Goal: Information Seeking & Learning: Learn about a topic

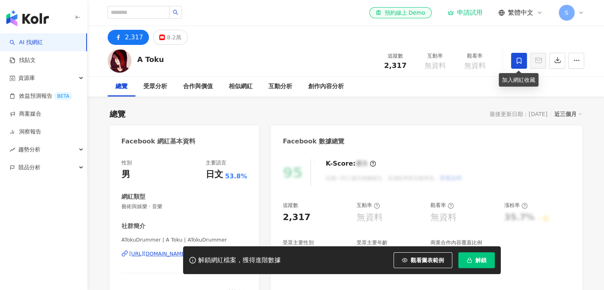
click at [519, 61] on icon at bounding box center [518, 60] width 7 height 7
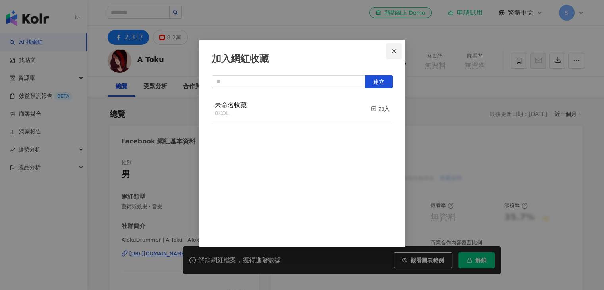
click at [395, 54] on icon "close" at bounding box center [393, 51] width 6 height 6
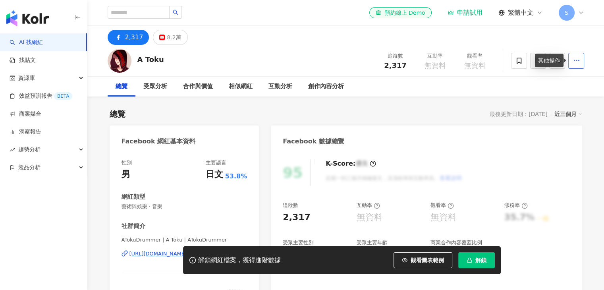
click at [575, 63] on icon "button" at bounding box center [576, 60] width 7 height 7
click at [504, 33] on div "2,317 8.2萬" at bounding box center [346, 35] width 508 height 19
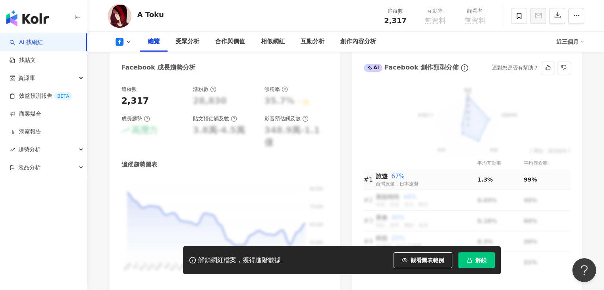
scroll to position [397, 0]
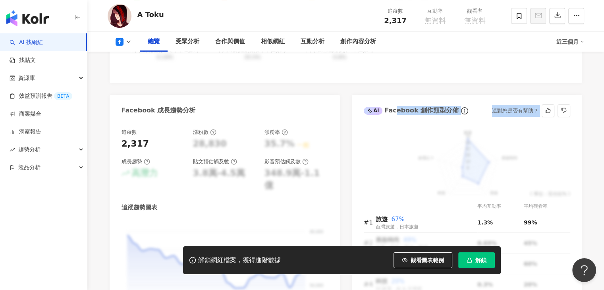
drag, startPoint x: 394, startPoint y: 107, endPoint x: 410, endPoint y: 153, distance: 48.4
click at [431, 158] on div "AI Facebook 創作類型分佈 這對您是否有幫助？ 前往申請試用方案解鎖 ( 立即註冊 ) 旅遊 美妝時尚 美食 科技 命理占卜 70 56 42 28…" at bounding box center [467, 220] width 230 height 250
click at [361, 140] on div "前往申請試用方案解鎖 ( 立即註冊 ) 旅遊 美妝時尚 美食 科技 命理占卜 70 56 42 28 14 0 ( 單位：百分比% ) 平均互動率 平均觀看率…" at bounding box center [467, 233] width 230 height 224
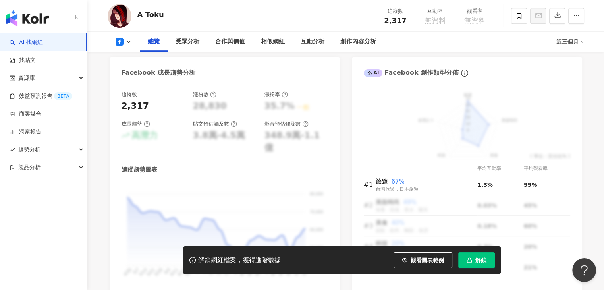
scroll to position [476, 0]
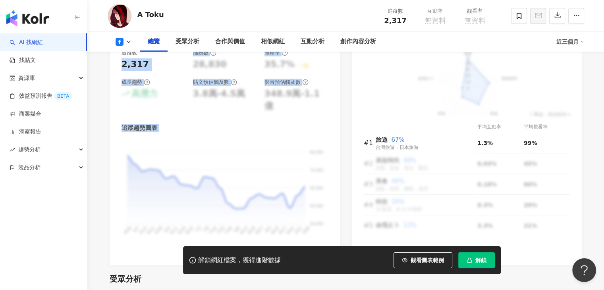
drag, startPoint x: 117, startPoint y: 68, endPoint x: 258, endPoint y: 180, distance: 179.3
click at [258, 180] on div "追蹤數 2,317 漲粉數 28,830 漲粉率 35.7% 一般 成長趨勢 高潛力 貼文預估觸及數 3.8萬-4.5萬 影音預估觸及數 348.9萬-1.1…" at bounding box center [225, 153] width 230 height 224
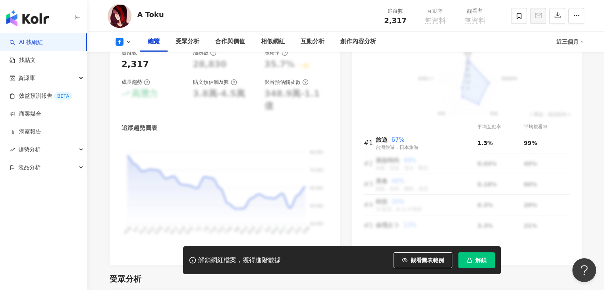
click at [358, 127] on div "前往申請試用方案解鎖 ( 立即註冊 ) 旅遊 美妝時尚 美食 科技 命理占卜 70 56 42 28 14 0 ( 單位：百分比% ) 平均互動率 平均觀看率…" at bounding box center [467, 153] width 230 height 224
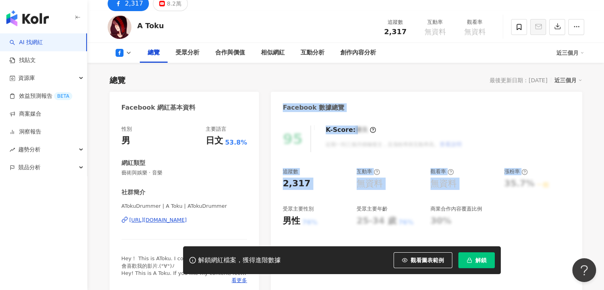
scroll to position [79, 0]
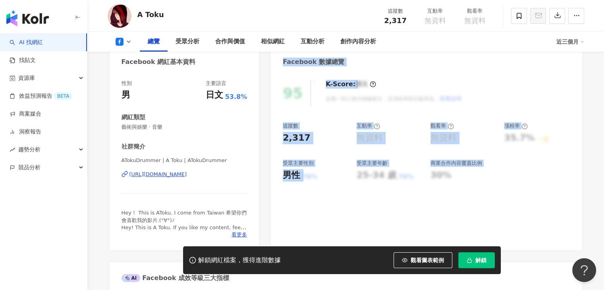
drag, startPoint x: 281, startPoint y: 137, endPoint x: 539, endPoint y: 192, distance: 264.2
click at [539, 192] on div "Facebook 數據總覽 95 K-Score : 優良 近期一到三個月積極發文，且漲粉率與互動率高。 查看說明 追蹤數 2,317 互動率 無資料 觀看率…" at bounding box center [426, 148] width 311 height 204
click at [532, 185] on div "95 K-Score : 優良 近期一到三個月積極發文，且漲粉率與互動率高。 查看說明 追蹤數 2,317 互動率 無資料 觀看率 無資料 漲粉率 35.7%…" at bounding box center [426, 161] width 311 height 178
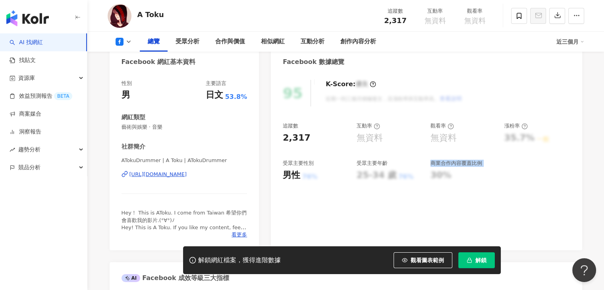
drag, startPoint x: 432, startPoint y: 164, endPoint x: 505, endPoint y: 191, distance: 77.8
click at [505, 191] on div "95 K-Score : 優良 近期一到三個月積極發文，且漲粉率與互動率高。 查看說明 追蹤數 2,317 互動率 無資料 觀看率 無資料 漲粉率 35.7%…" at bounding box center [426, 161] width 311 height 178
click at [187, 173] on div "https://www.facebook.com/702319069977548" at bounding box center [158, 174] width 58 height 7
click at [187, 175] on div "https://www.facebook.com/702319069977548" at bounding box center [158, 174] width 58 height 7
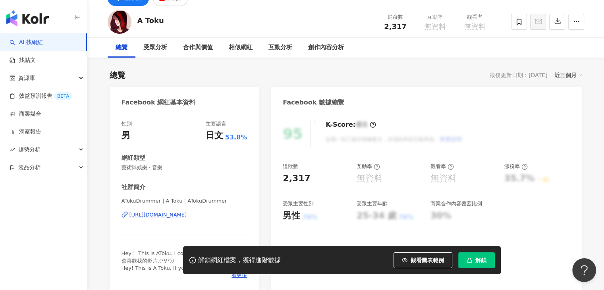
scroll to position [0, 0]
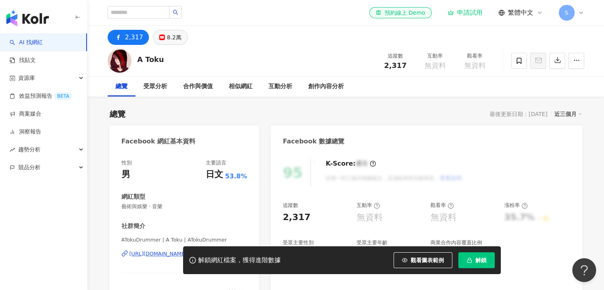
click at [170, 36] on div "8.2萬" at bounding box center [174, 37] width 14 height 11
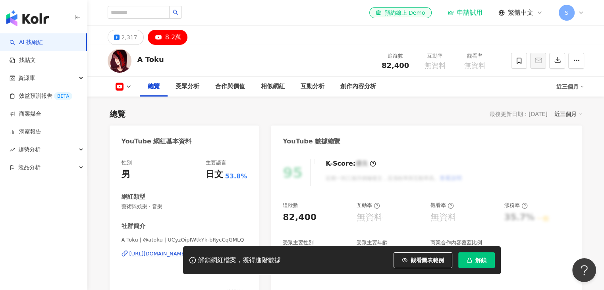
scroll to position [79, 0]
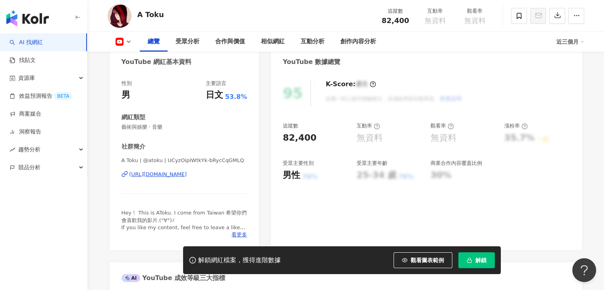
click at [187, 171] on div "https://www.youtube.com/channel/UCyzOipIWtkYk-bRycCqGMLQ" at bounding box center [158, 174] width 58 height 7
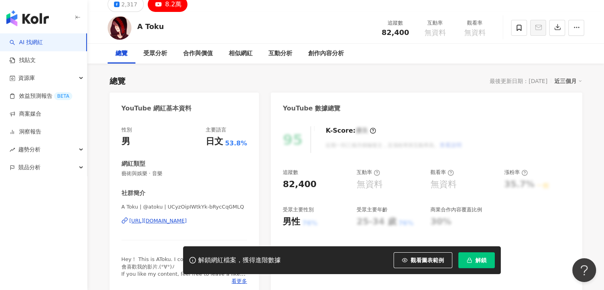
scroll to position [40, 0]
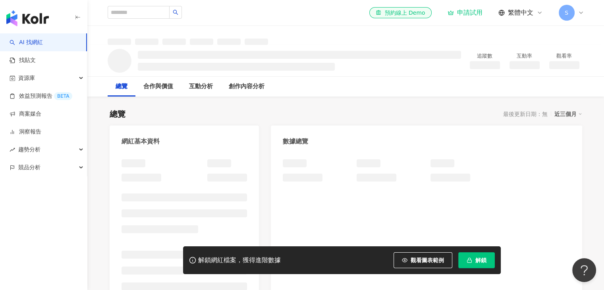
click at [43, 42] on link "AI 找網紅" at bounding box center [26, 42] width 33 height 8
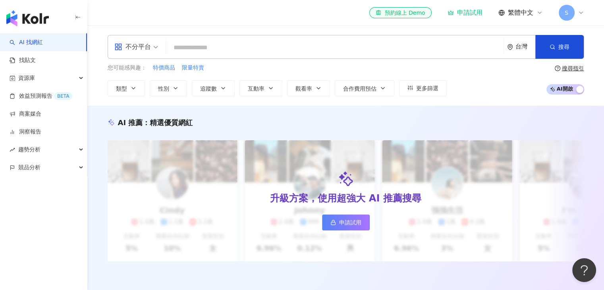
click at [303, 48] on input "search" at bounding box center [334, 47] width 331 height 15
type input "*********"
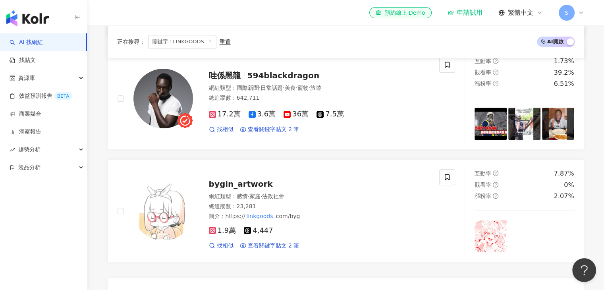
scroll to position [556, 0]
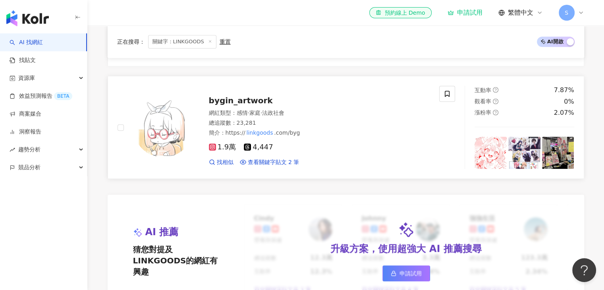
click at [221, 151] on span "1.9萬" at bounding box center [222, 147] width 27 height 8
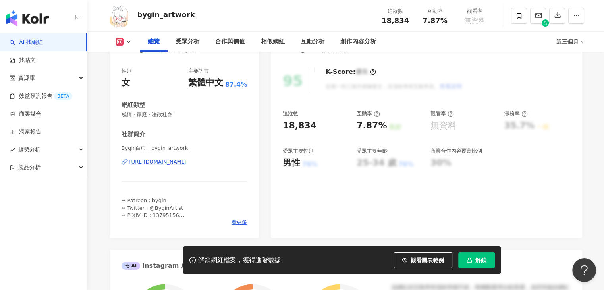
scroll to position [40, 0]
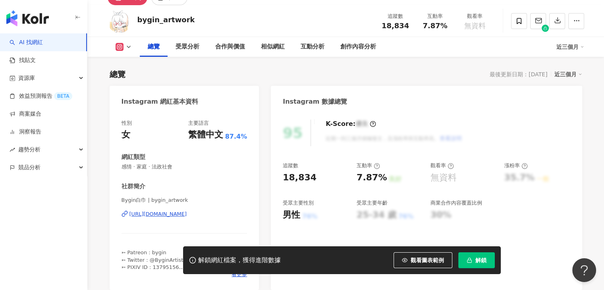
click at [174, 212] on div "https://www.instagram.com/bygin_artwork/" at bounding box center [158, 213] width 58 height 7
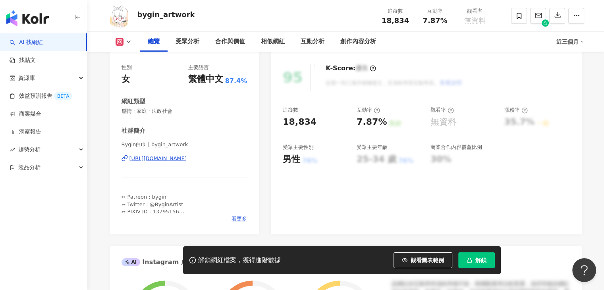
scroll to position [79, 0]
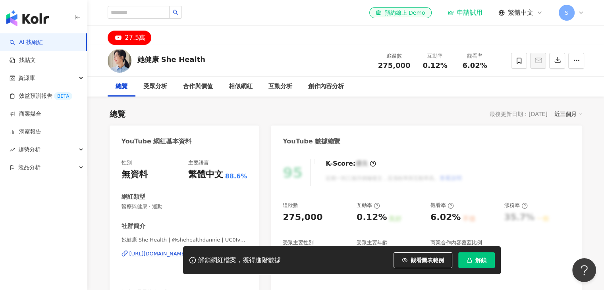
click at [135, 38] on div "27.5萬" at bounding box center [135, 37] width 21 height 11
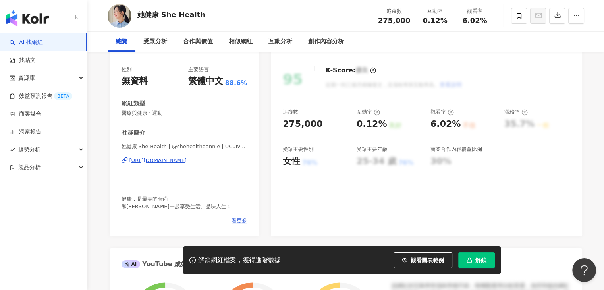
scroll to position [119, 0]
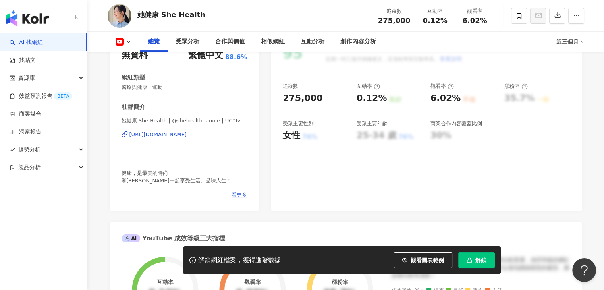
click at [159, 135] on div "[URL][DOMAIN_NAME]" at bounding box center [158, 134] width 58 height 7
